Goal: Task Accomplishment & Management: Manage account settings

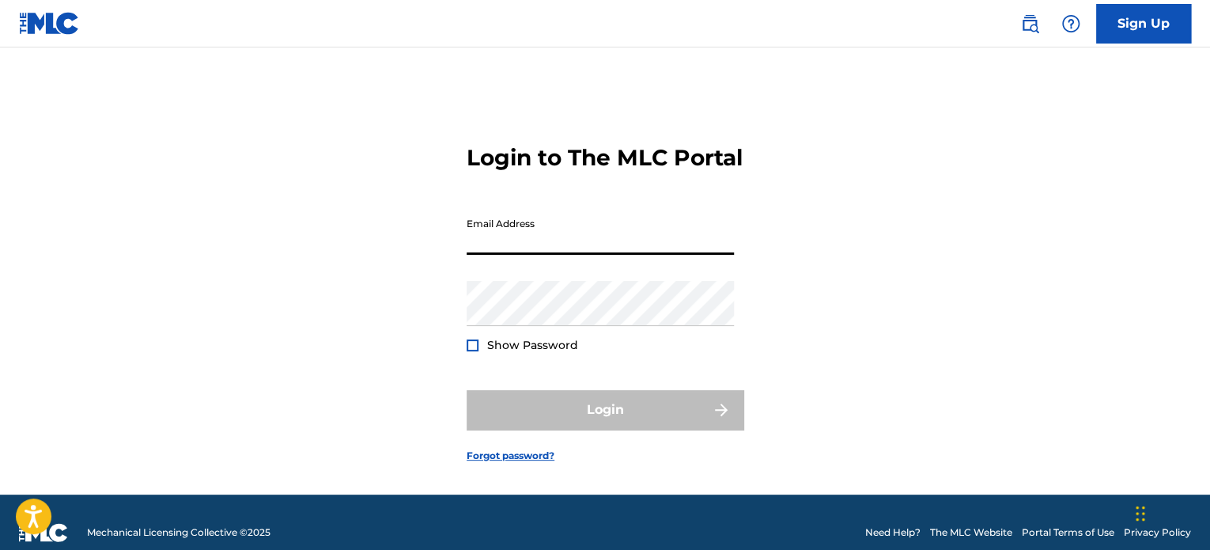
type input "[EMAIL_ADDRESS][DOMAIN_NAME]"
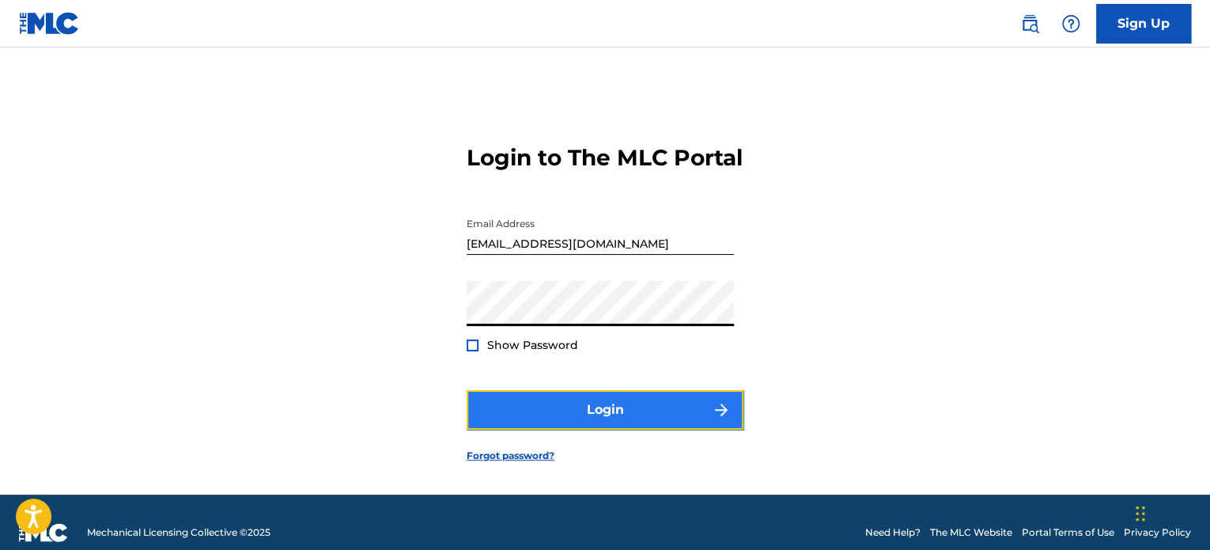
click at [593, 430] on button "Login" at bounding box center [605, 410] width 277 height 40
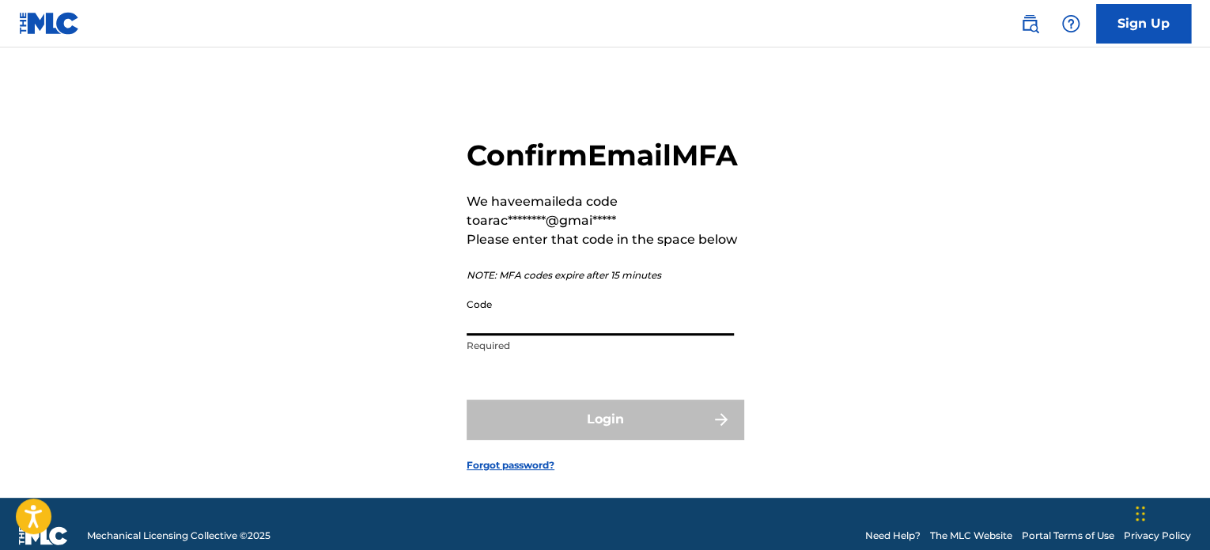
click at [695, 335] on input "Code" at bounding box center [600, 312] width 267 height 45
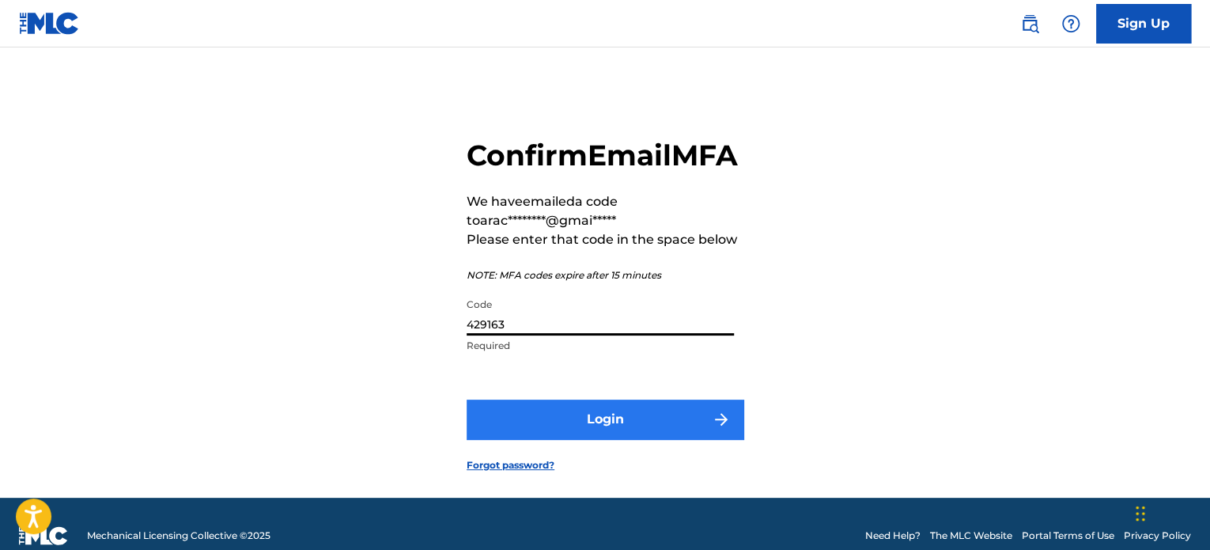
type input "429163"
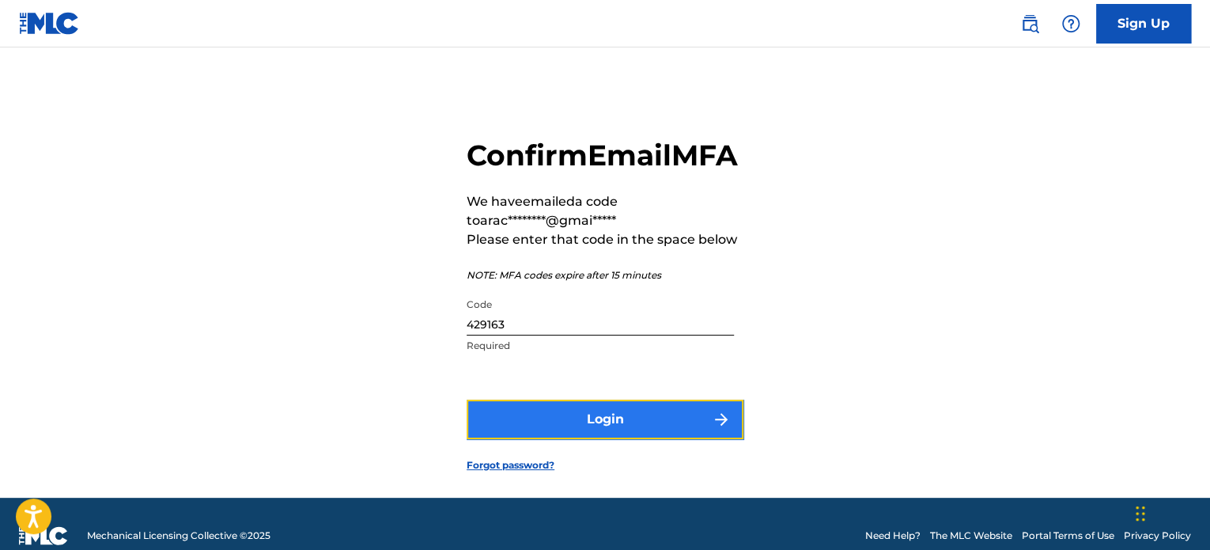
click at [662, 439] on button "Login" at bounding box center [605, 419] width 277 height 40
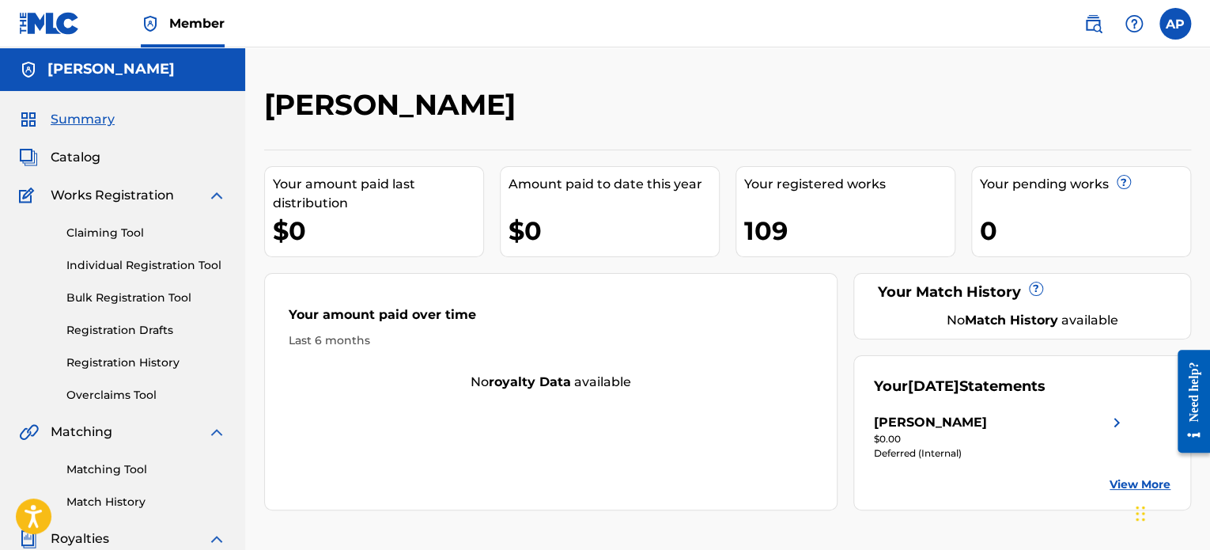
click at [940, 427] on div "[PERSON_NAME]" at bounding box center [930, 422] width 113 height 19
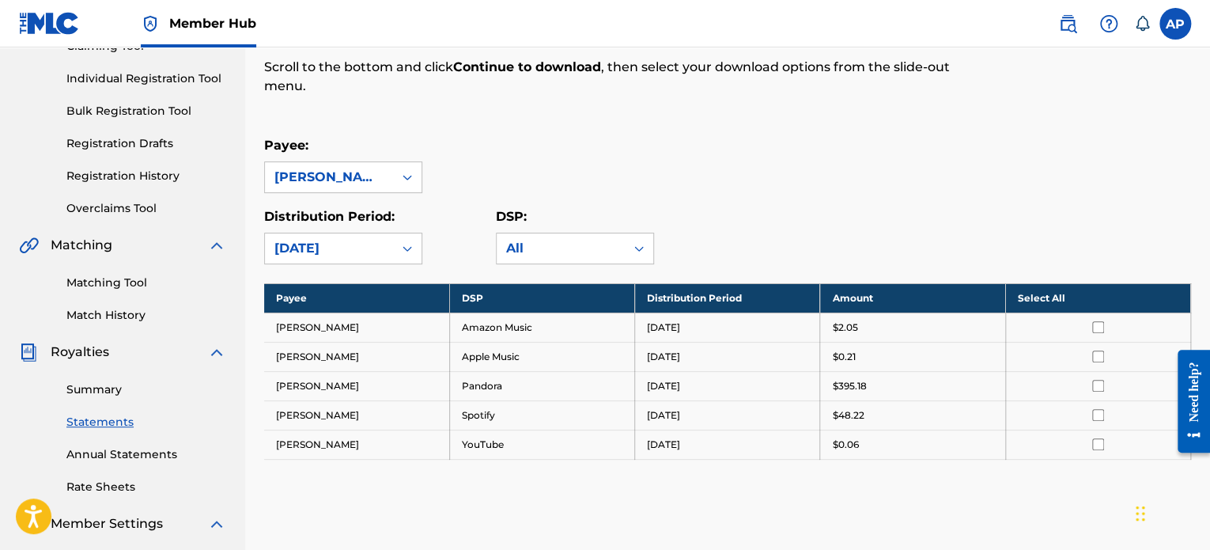
scroll to position [188, 0]
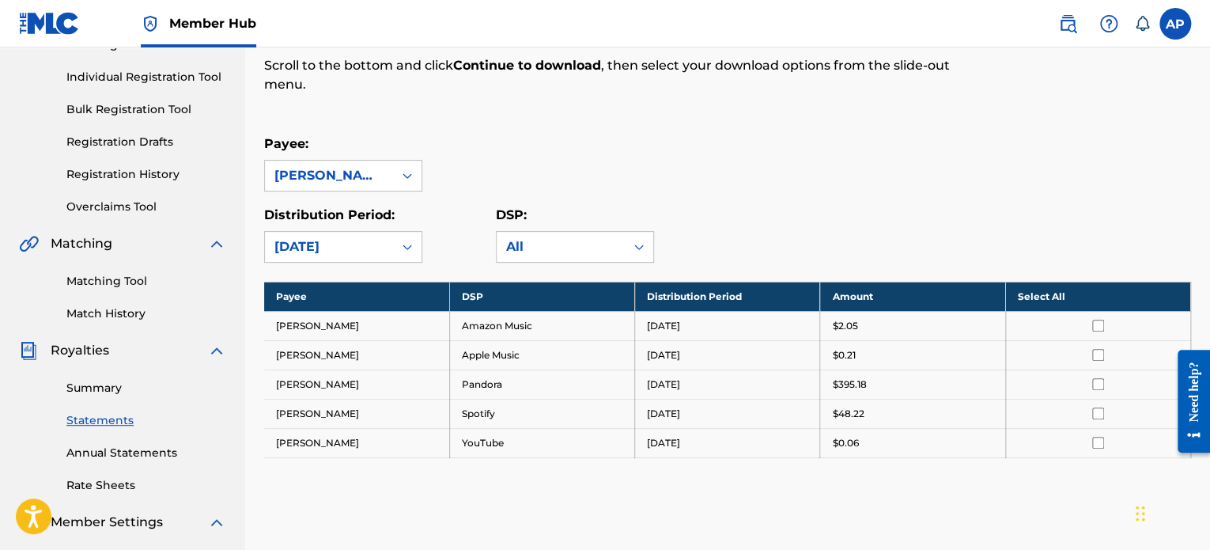
click at [1092, 328] on input "checkbox" at bounding box center [1098, 326] width 12 height 12
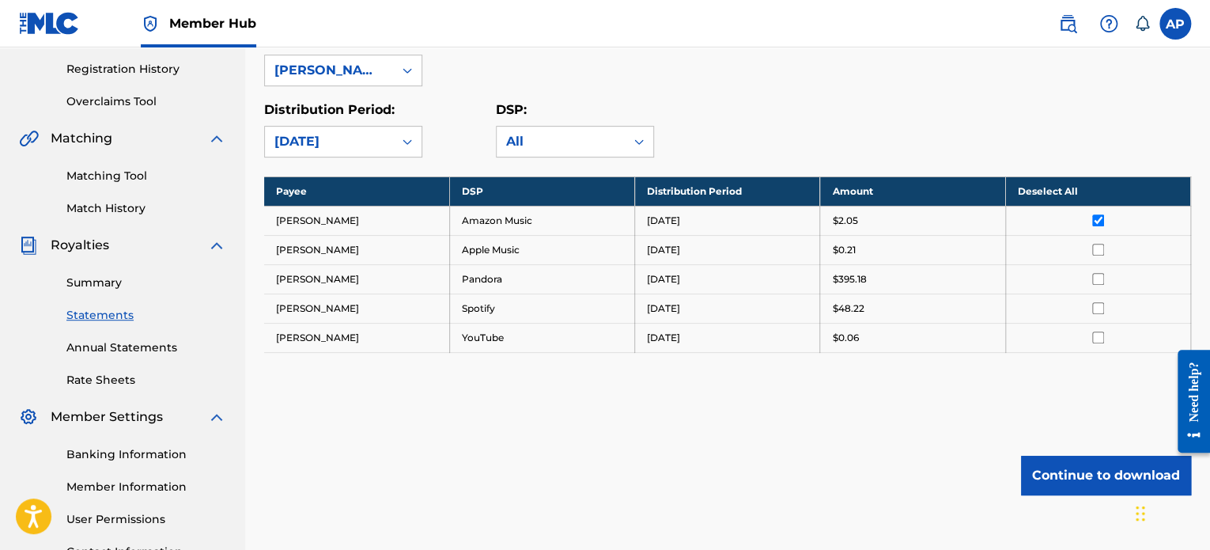
scroll to position [291, 0]
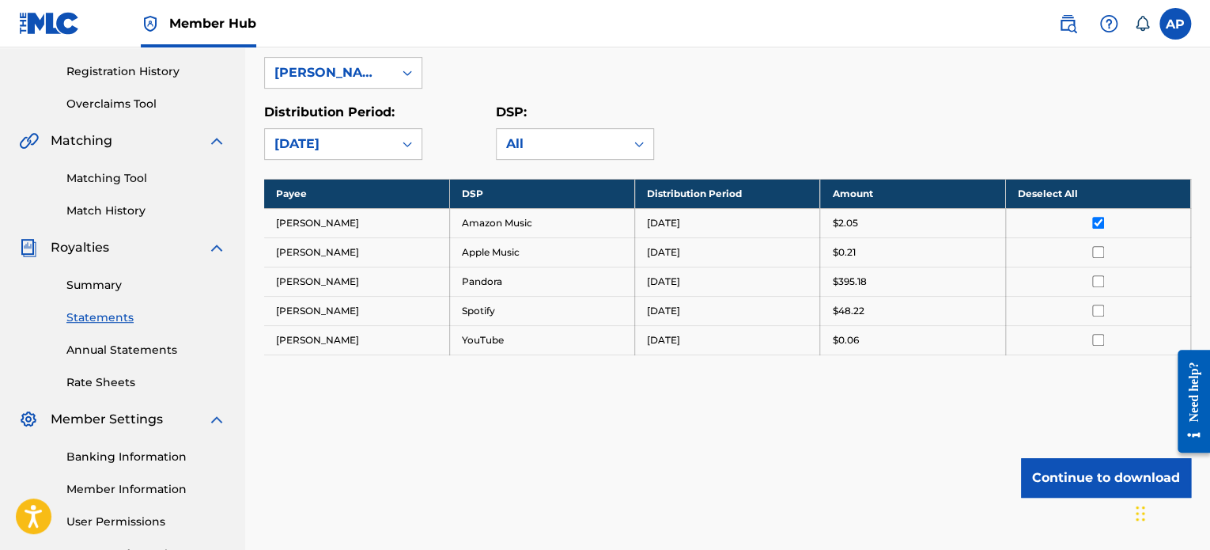
click at [1096, 224] on input "checkbox" at bounding box center [1098, 223] width 12 height 12
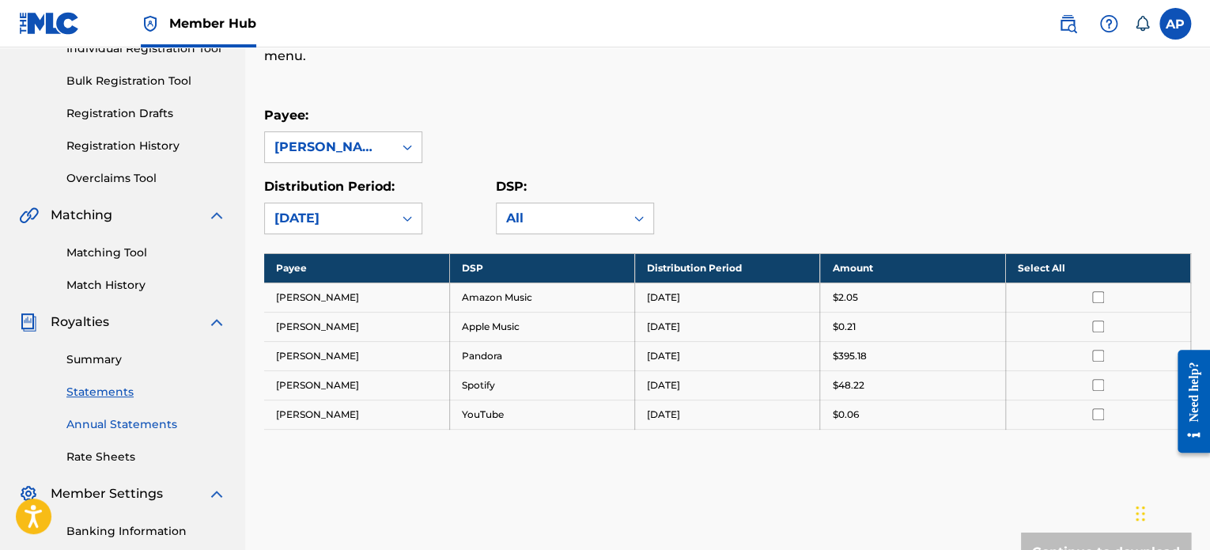
scroll to position [218, 0]
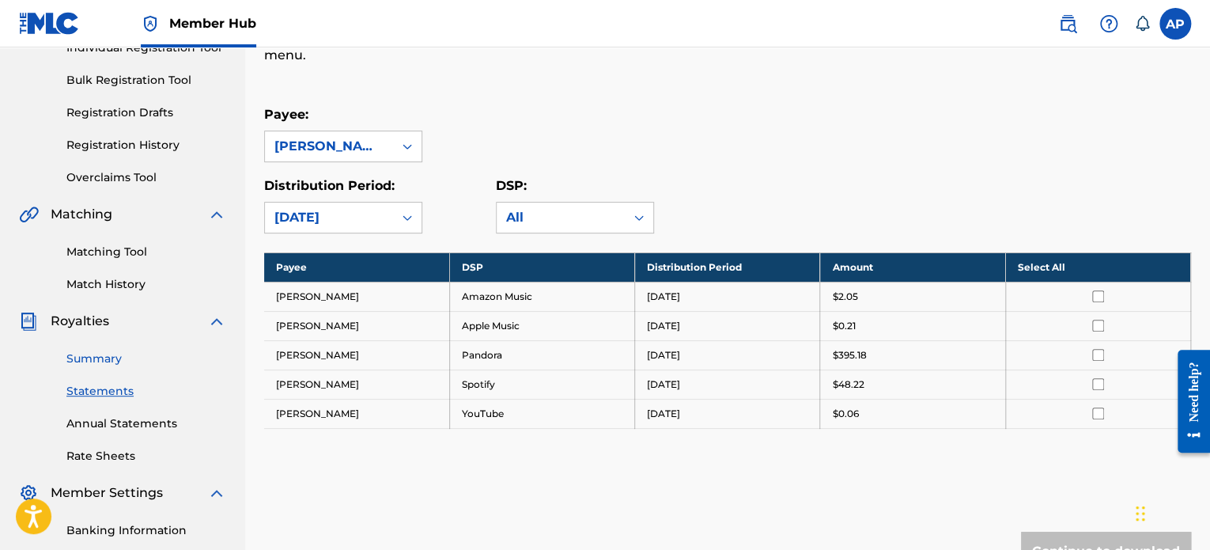
click at [90, 357] on link "Summary" at bounding box center [146, 358] width 160 height 17
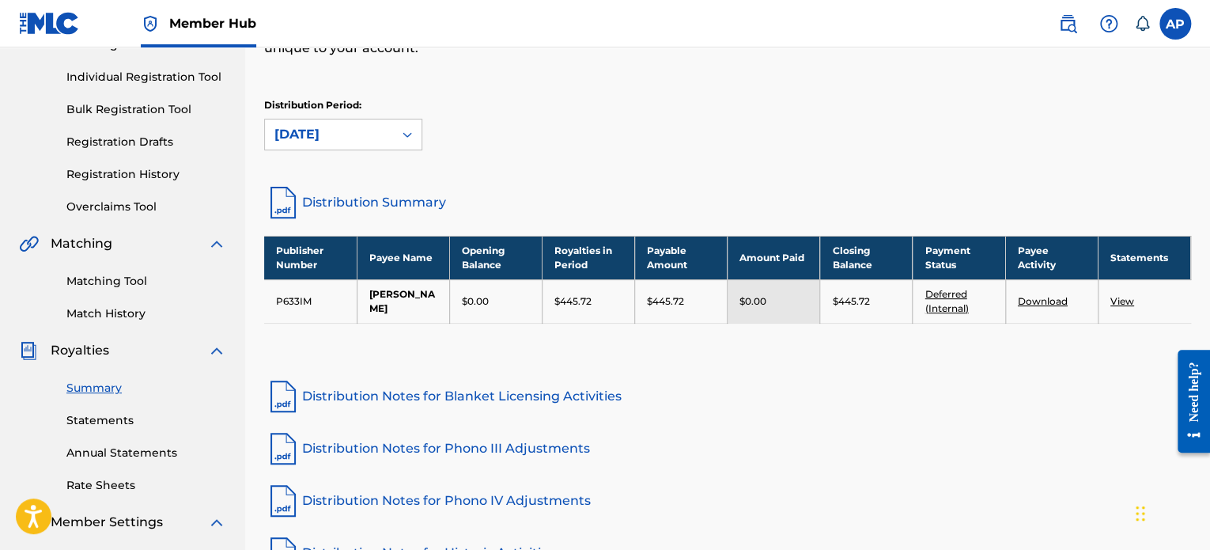
scroll to position [196, 0]
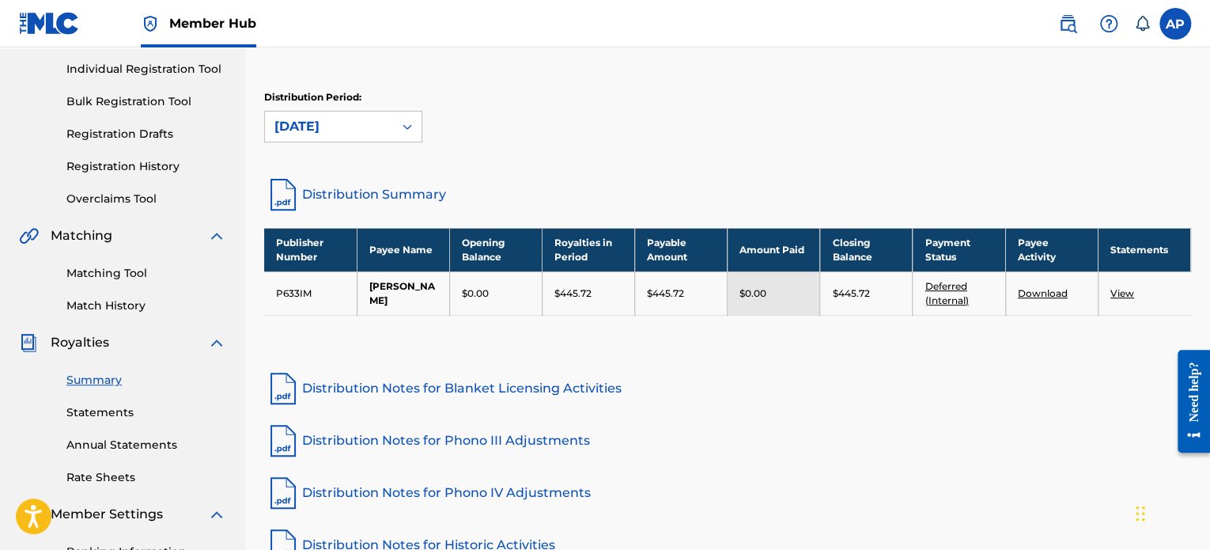
click at [1055, 287] on link "Download" at bounding box center [1043, 293] width 50 height 12
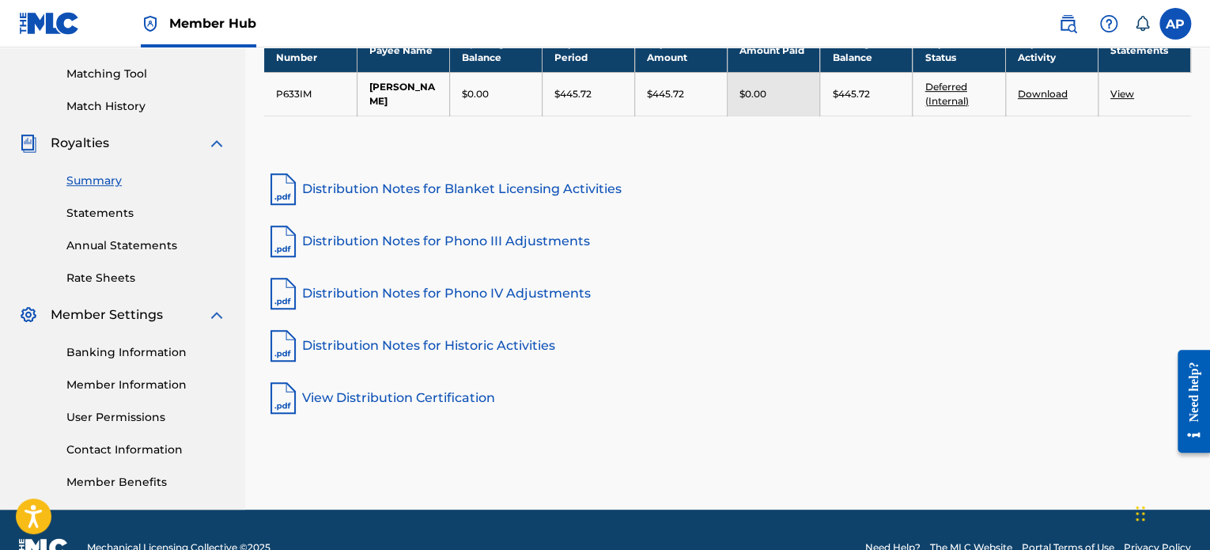
scroll to position [397, 0]
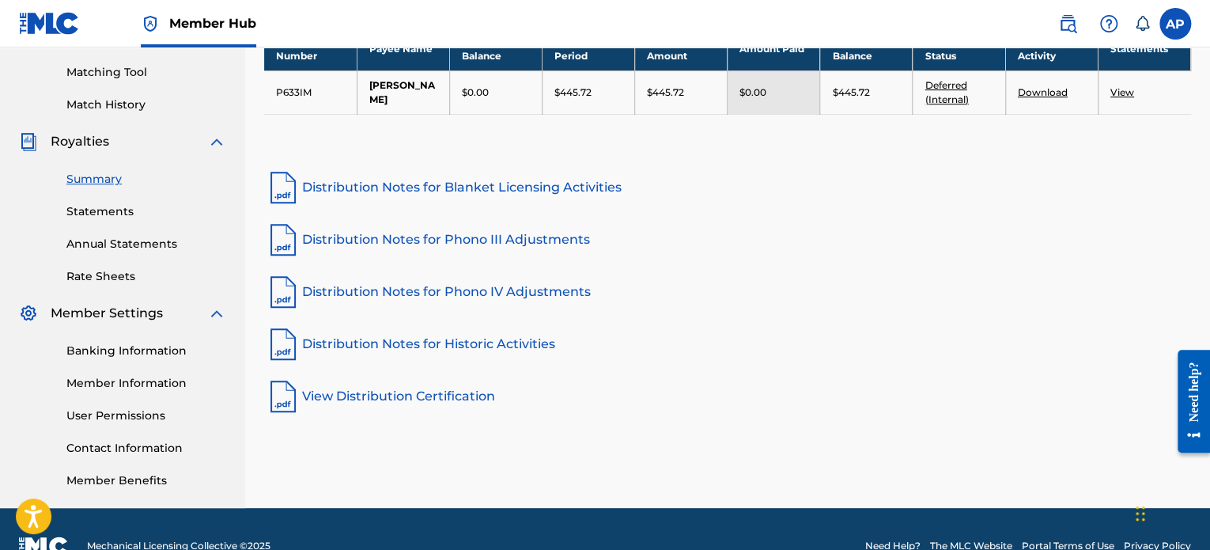
click at [144, 359] on div "Banking Information Member Information User Permissions Contact Information Mem…" at bounding box center [122, 406] width 207 height 166
click at [138, 347] on link "Banking Information" at bounding box center [146, 351] width 160 height 17
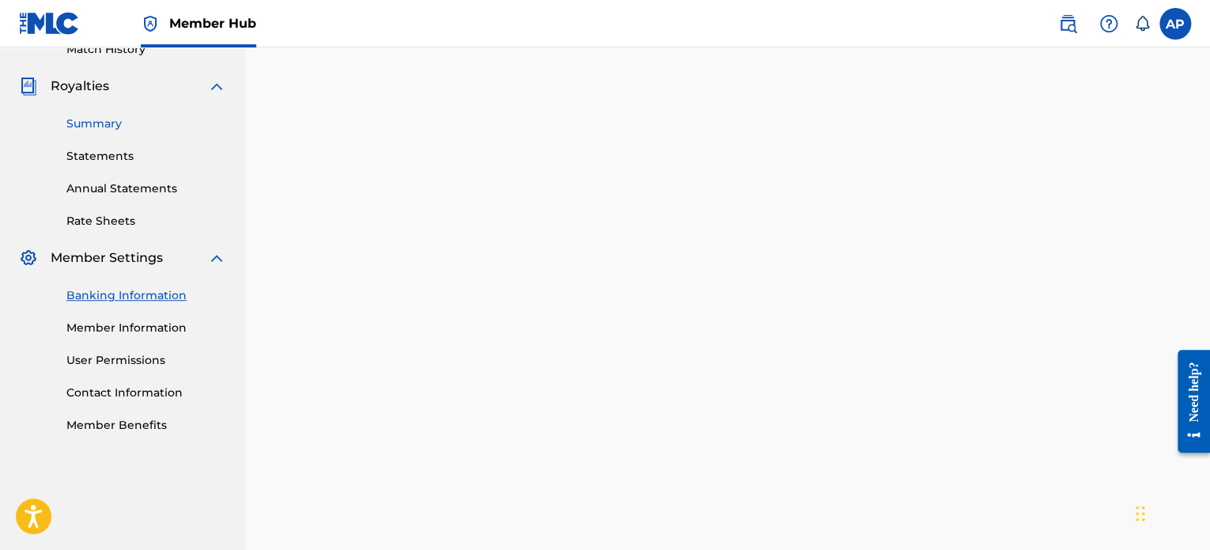
scroll to position [452, 0]
click at [101, 121] on link "Summary" at bounding box center [146, 123] width 160 height 17
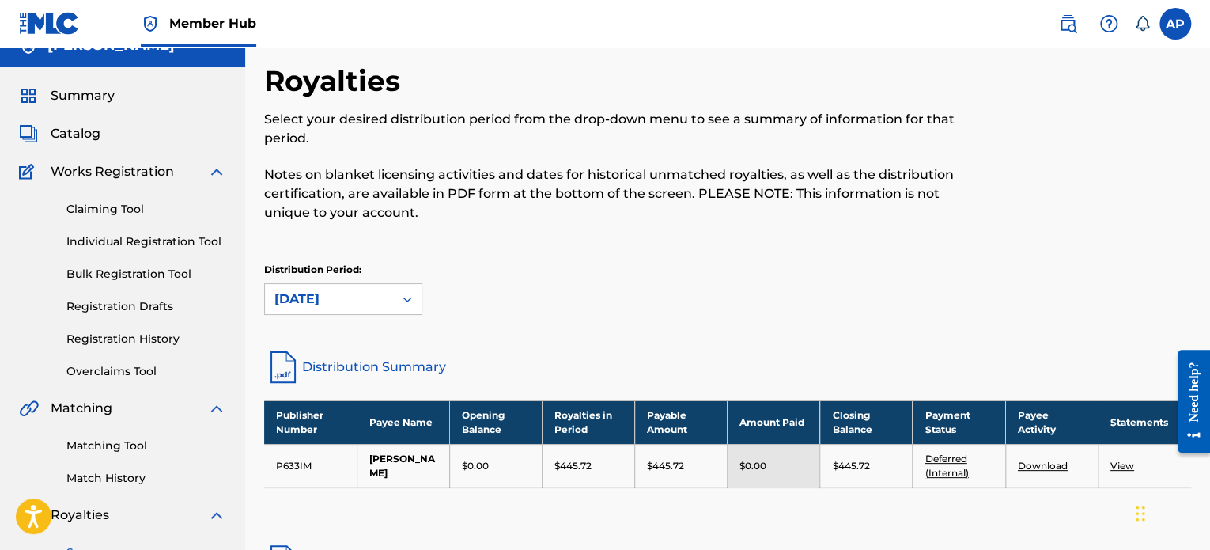
scroll to position [82, 0]
